Goal: Download file/media

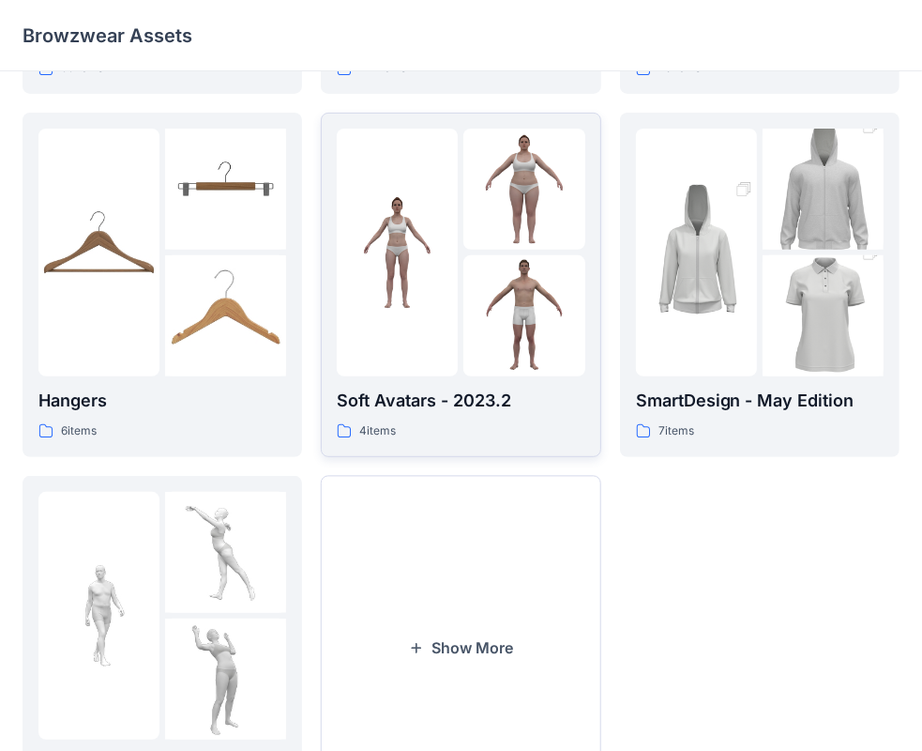
scroll to position [465, 0]
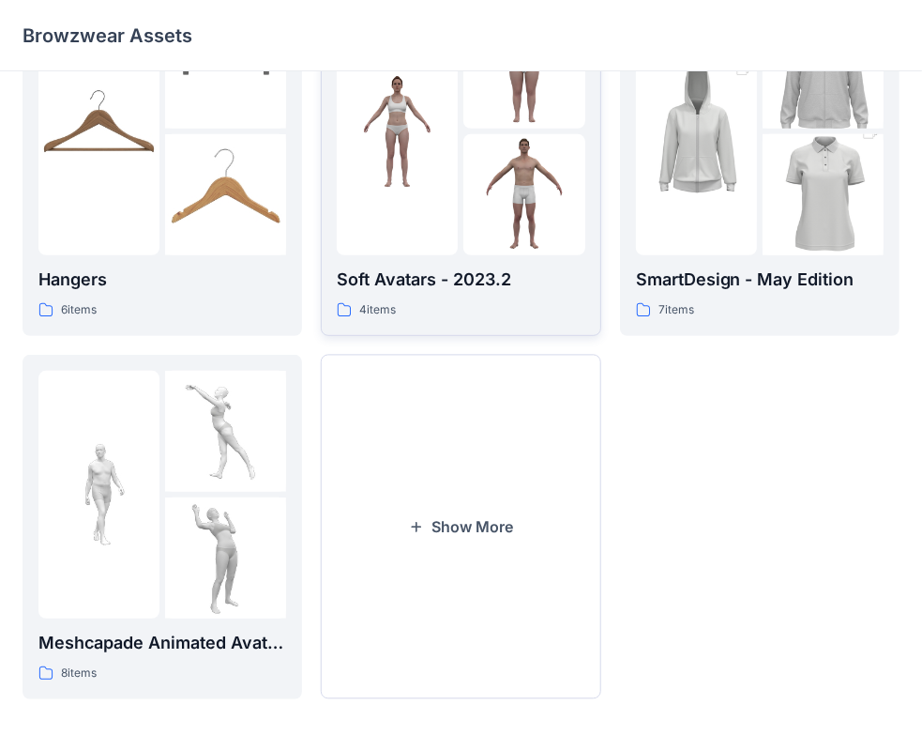
click at [477, 558] on button "Show More" at bounding box center [461, 527] width 280 height 344
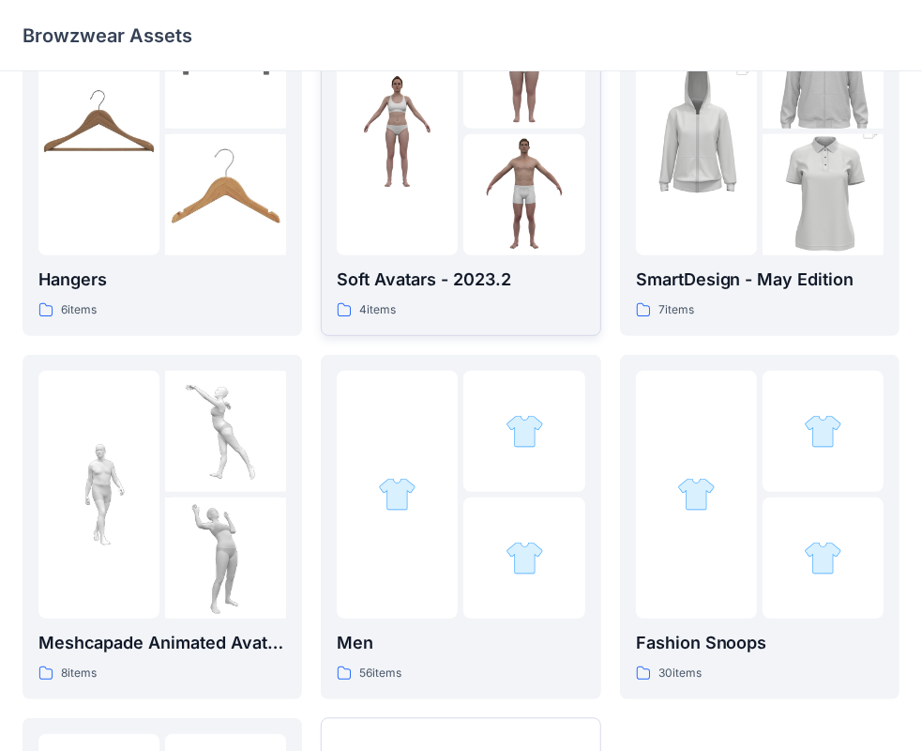
click at [477, 558] on div at bounding box center [523, 557] width 121 height 121
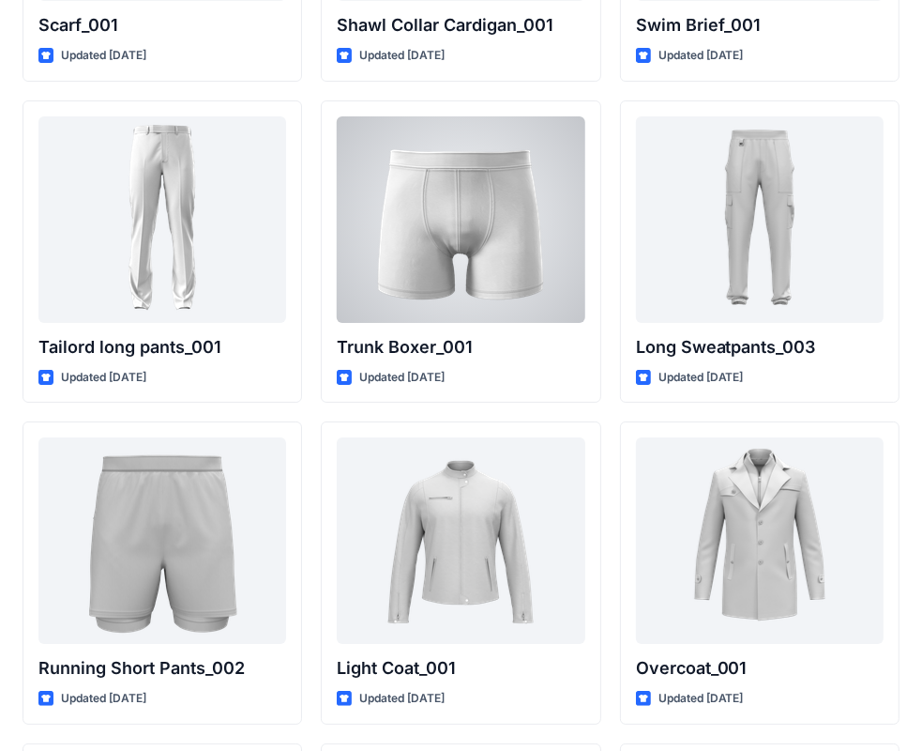
scroll to position [4488, 0]
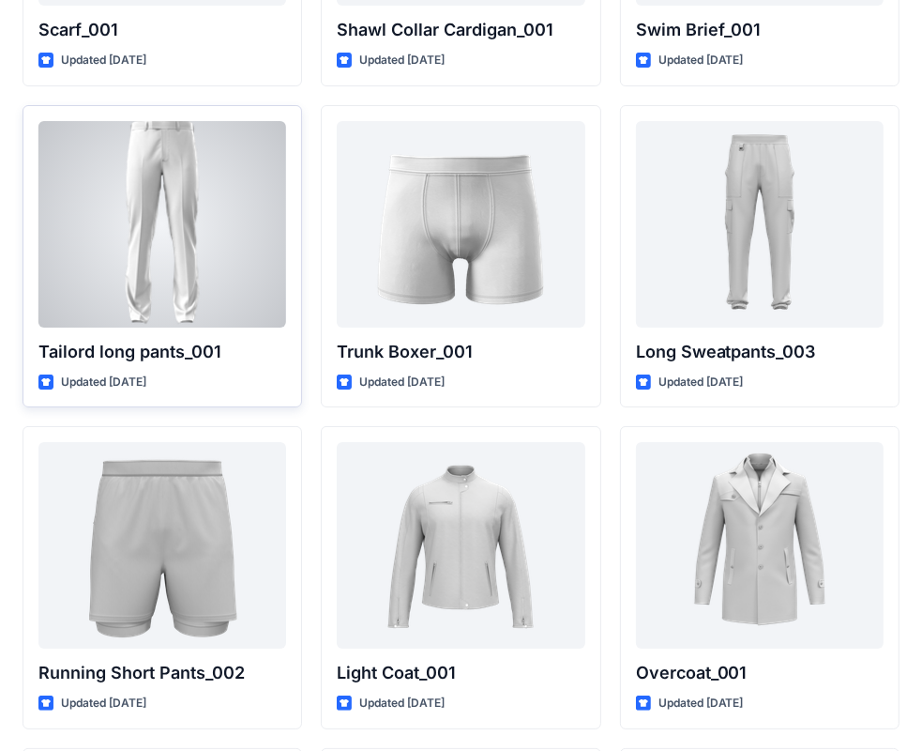
click at [221, 387] on div "Tailord long pants_001 Updated [DATE]" at bounding box center [163, 256] width 280 height 303
click at [205, 293] on div at bounding box center [162, 224] width 248 height 206
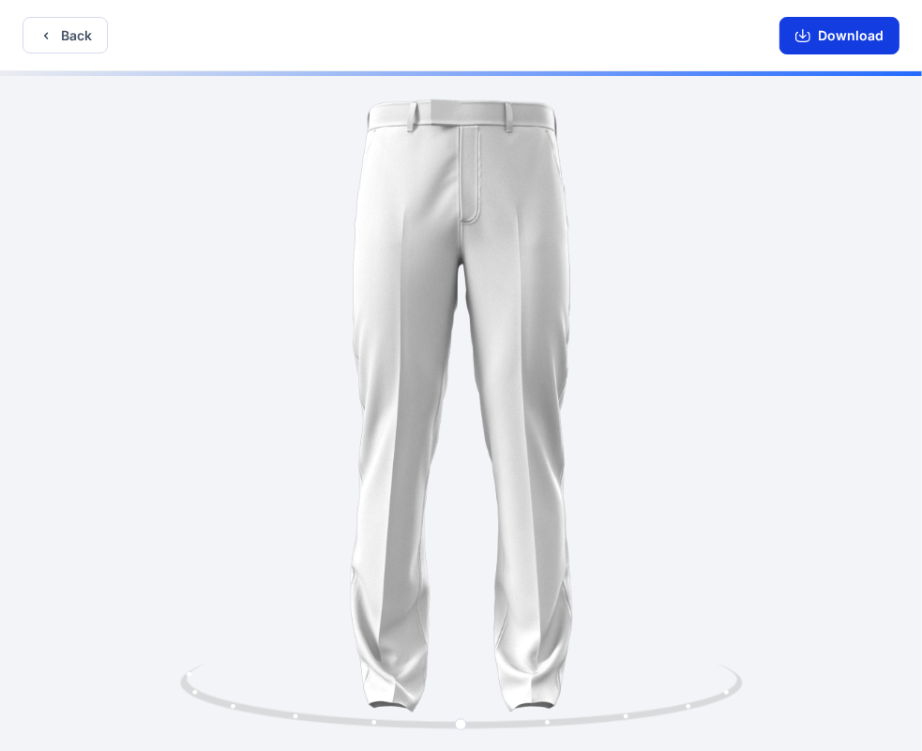
click at [829, 39] on button "Download" at bounding box center [840, 36] width 120 height 38
